Goal: Task Accomplishment & Management: Use online tool/utility

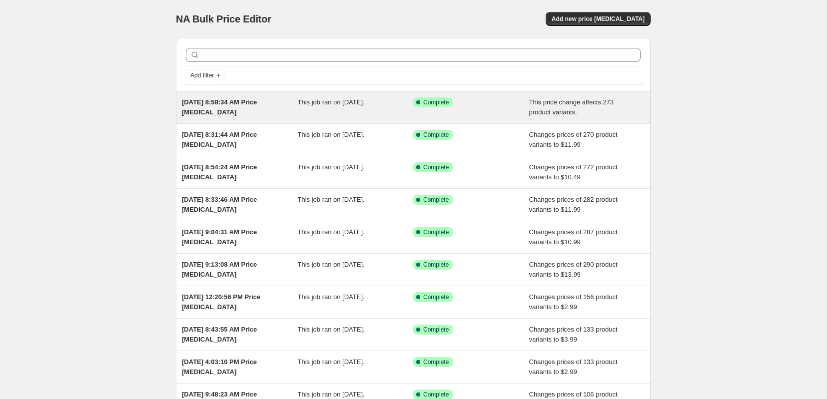
click at [499, 108] on div "Success Complete Complete" at bounding box center [471, 107] width 116 height 20
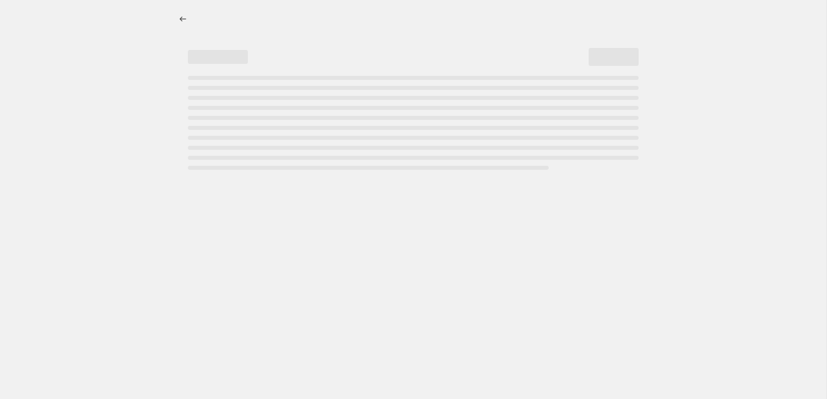
select select "ecap"
select select "no_change"
select select "collection"
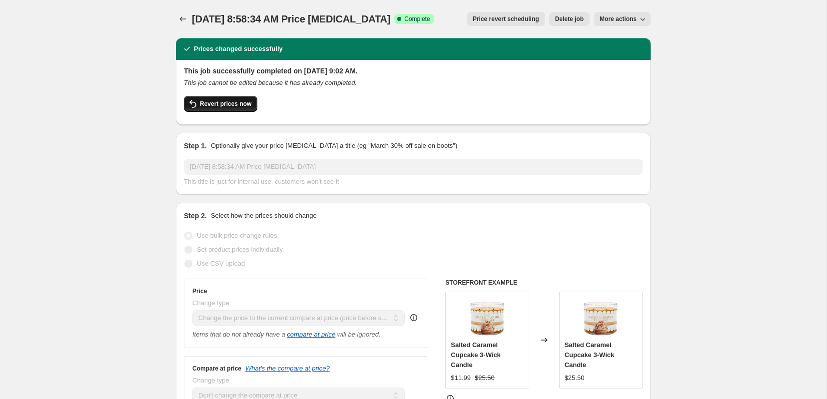
click at [212, 109] on button "Revert prices now" at bounding box center [220, 104] width 73 height 16
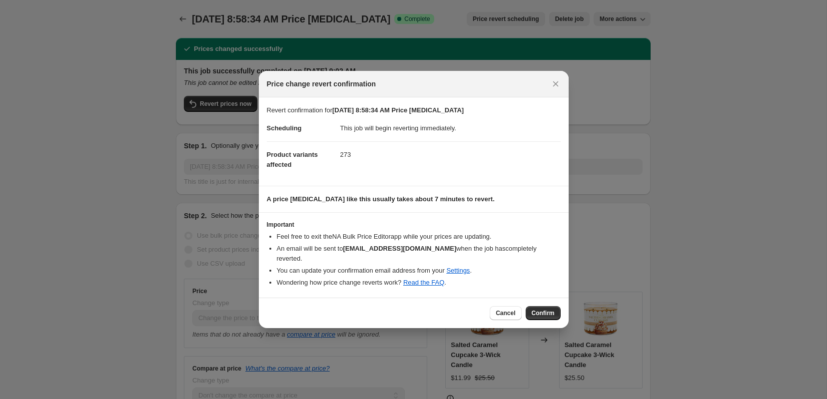
click at [545, 314] on span "Confirm" at bounding box center [543, 313] width 23 height 8
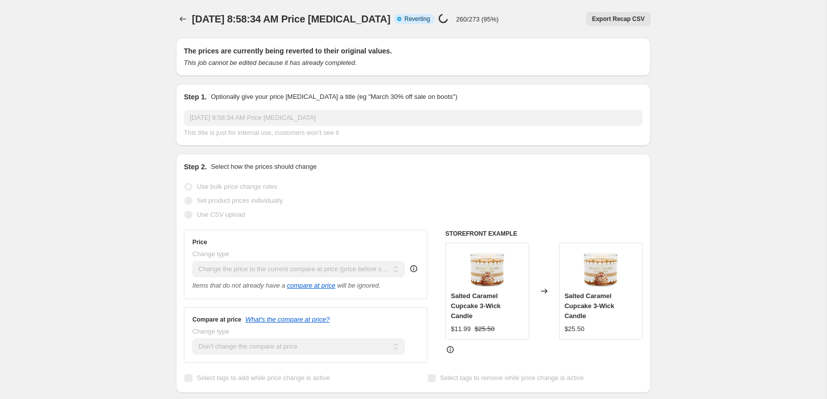
select select "ecap"
select select "no_change"
select select "collection"
